Goal: Information Seeking & Learning: Learn about a topic

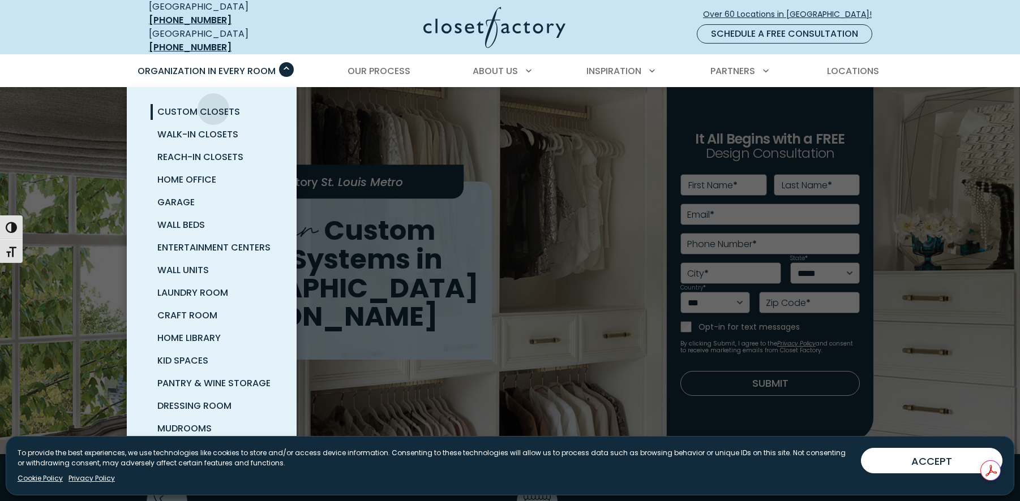
click at [213, 105] on span "Custom Closets" at bounding box center [198, 111] width 83 height 13
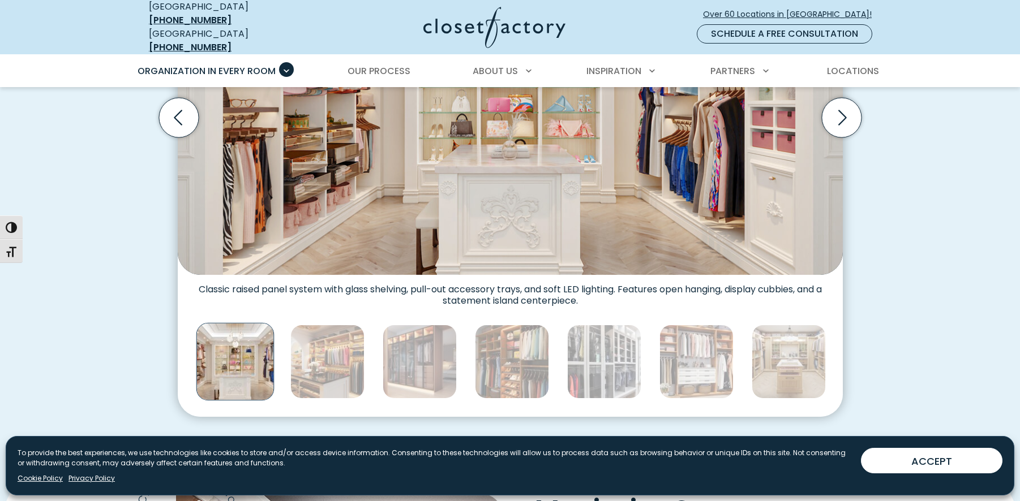
scroll to position [519, 0]
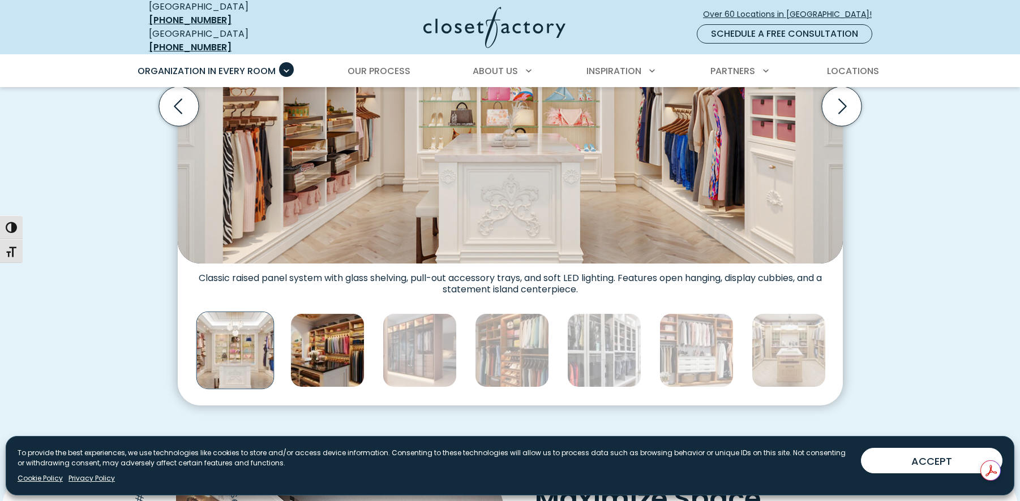
click at [317, 363] on img "Thumbnail Gallery" at bounding box center [327, 350] width 74 height 74
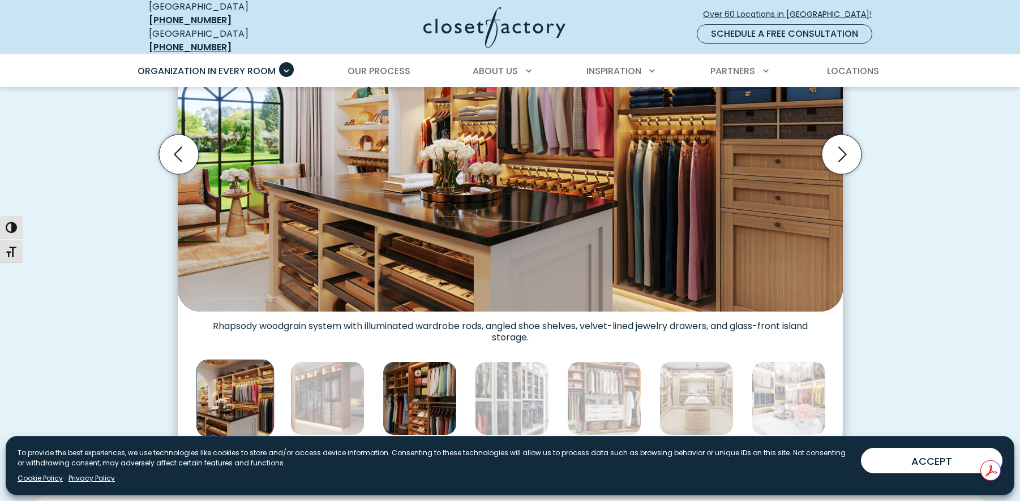
scroll to position [476, 0]
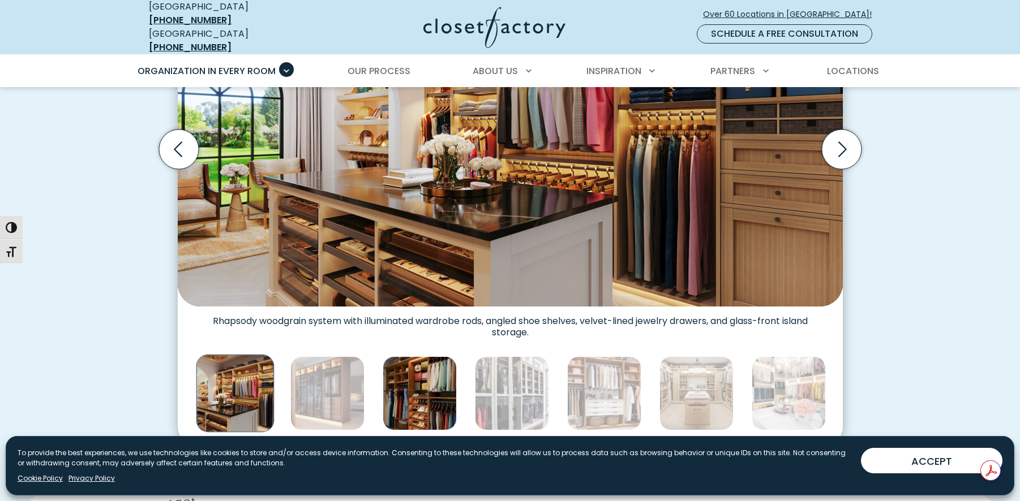
click at [409, 392] on img "Thumbnail Gallery" at bounding box center [420, 393] width 74 height 74
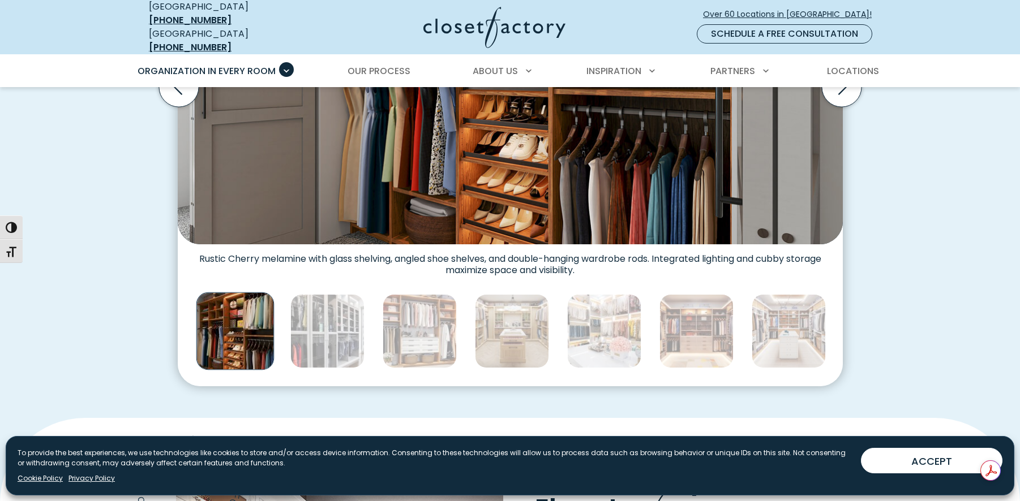
scroll to position [631, 0]
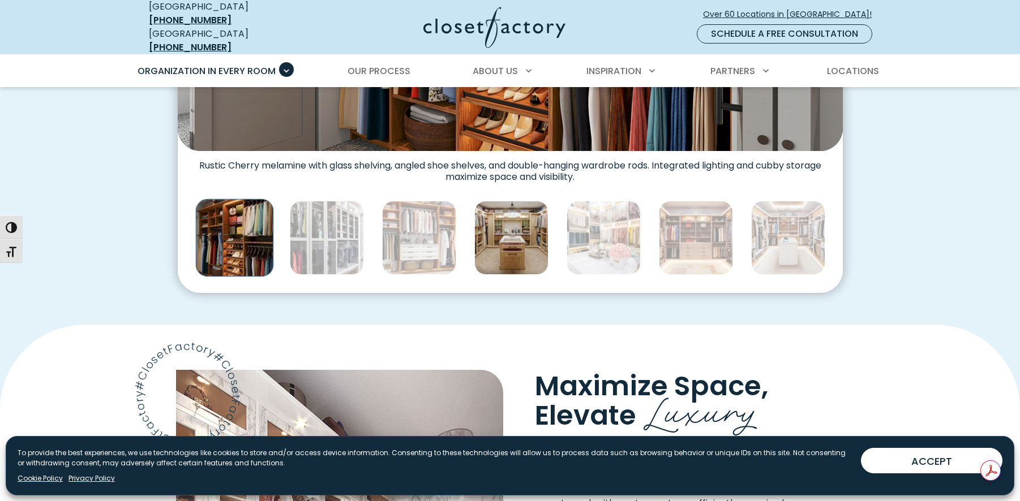
click at [513, 234] on img "Thumbnail Gallery" at bounding box center [511, 238] width 74 height 74
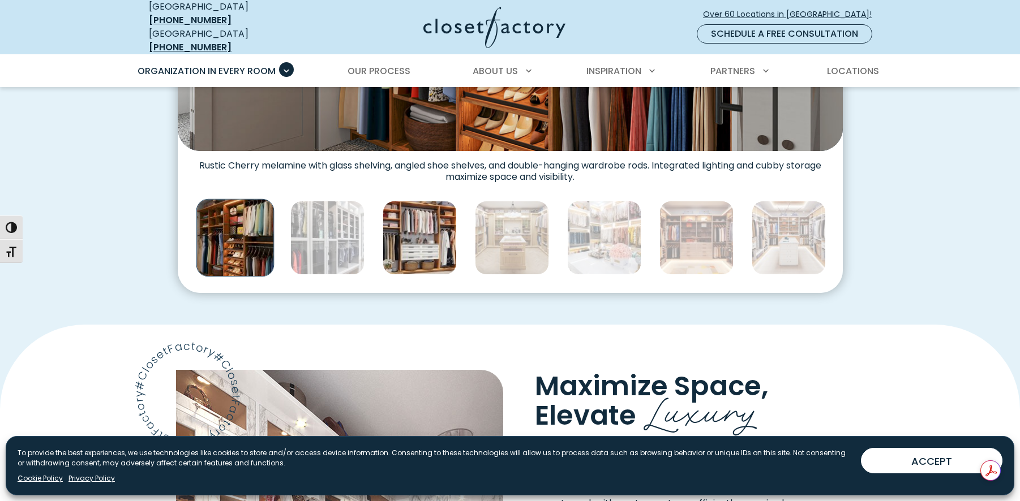
click at [436, 265] on img "Thumbnail Gallery" at bounding box center [420, 238] width 74 height 74
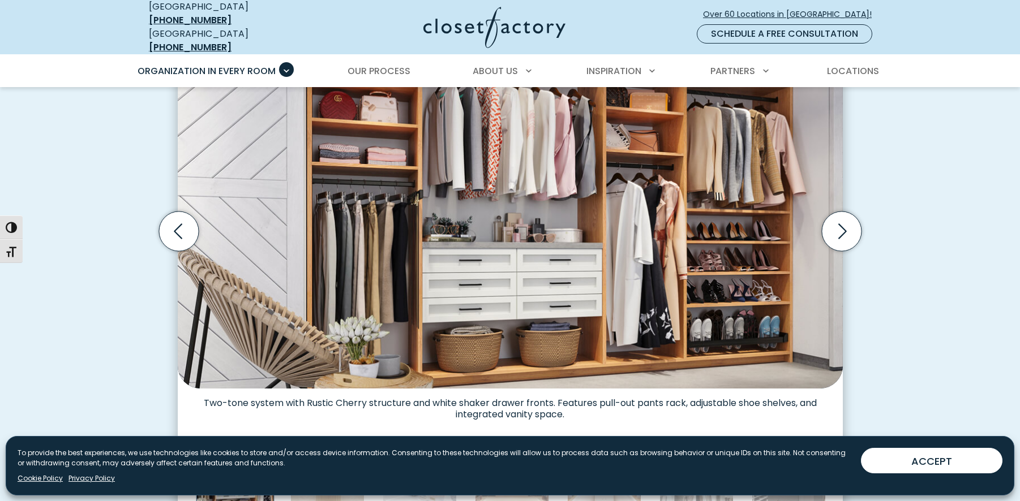
scroll to position [498, 0]
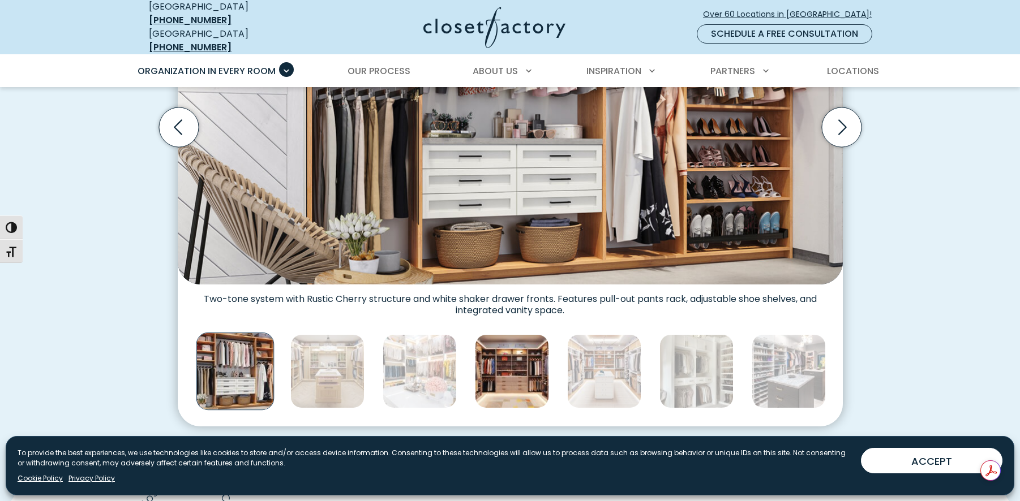
click at [523, 365] on img "Thumbnail Gallery" at bounding box center [512, 371] width 74 height 74
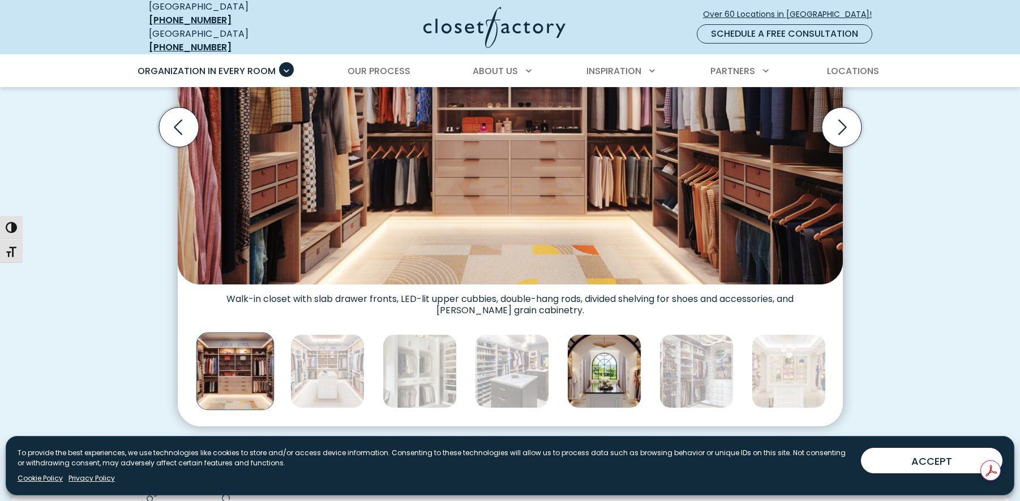
click at [590, 370] on img "Thumbnail Gallery" at bounding box center [604, 371] width 74 height 74
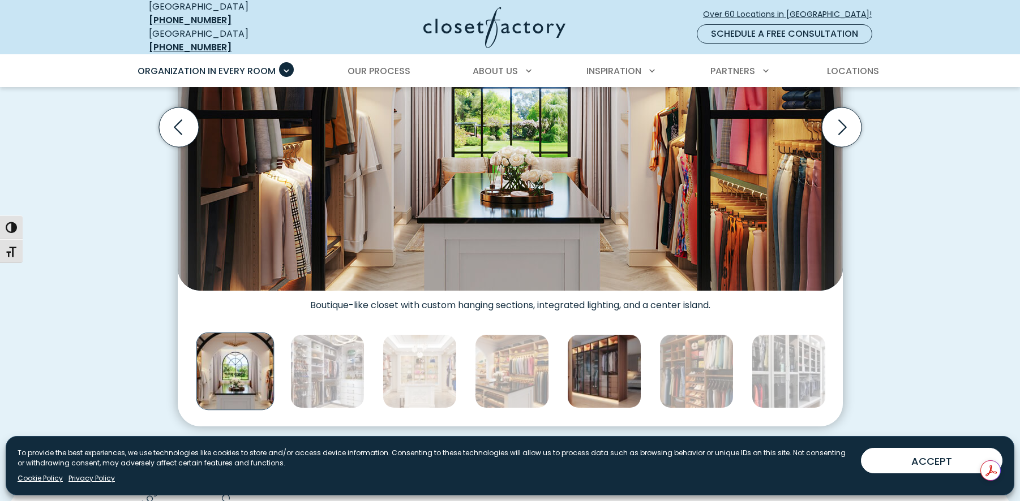
click at [632, 368] on img "Thumbnail Gallery" at bounding box center [604, 371] width 74 height 74
click at [615, 372] on img "Thumbnail Gallery" at bounding box center [604, 371] width 74 height 74
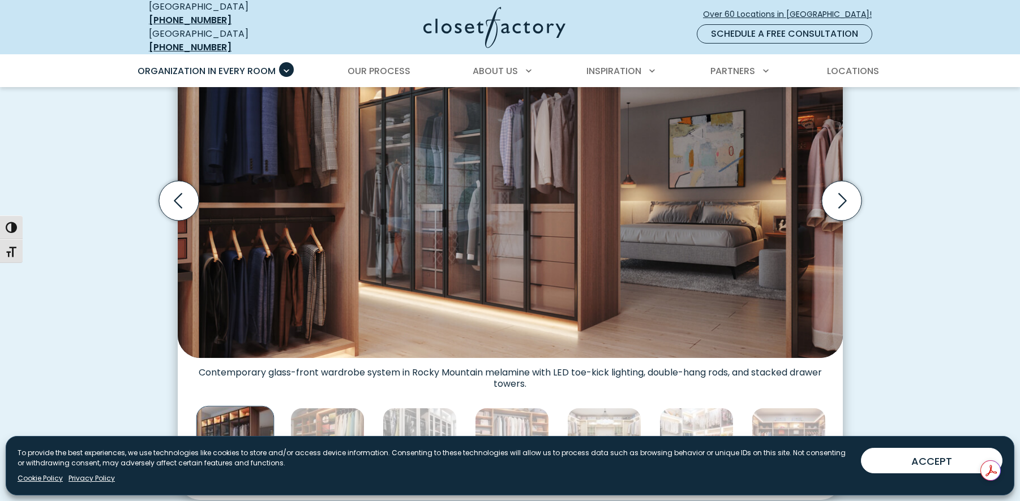
scroll to position [480, 0]
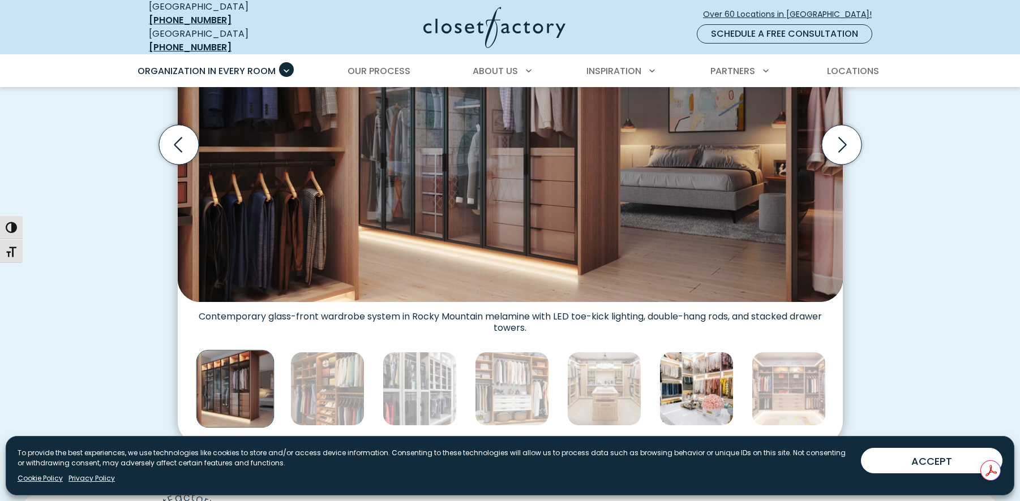
click at [693, 384] on img "Thumbnail Gallery" at bounding box center [696, 389] width 74 height 74
